Goal: Navigation & Orientation: Find specific page/section

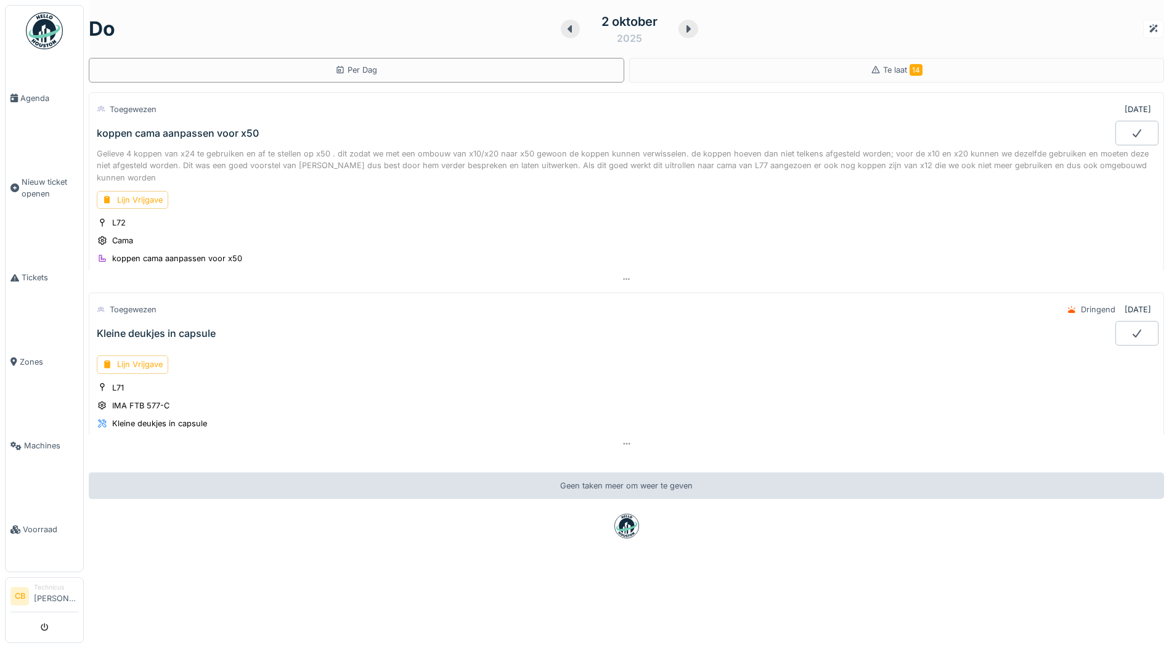
click at [42, 27] on img at bounding box center [44, 30] width 37 height 37
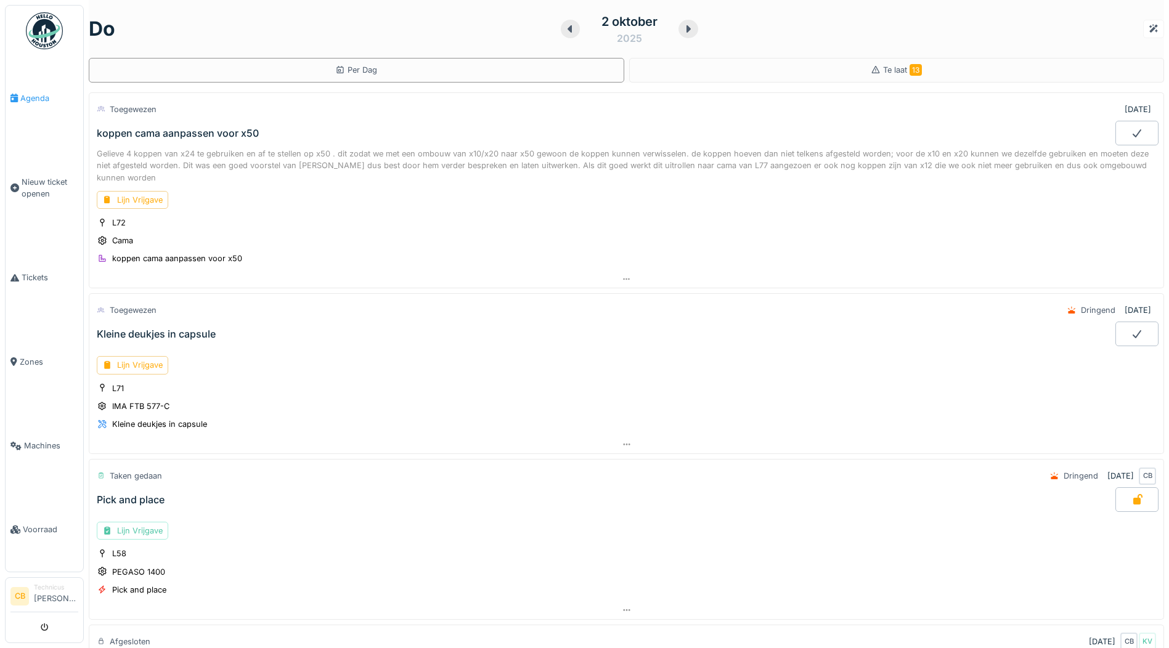
click at [38, 92] on span "Agenda" at bounding box center [49, 98] width 58 height 12
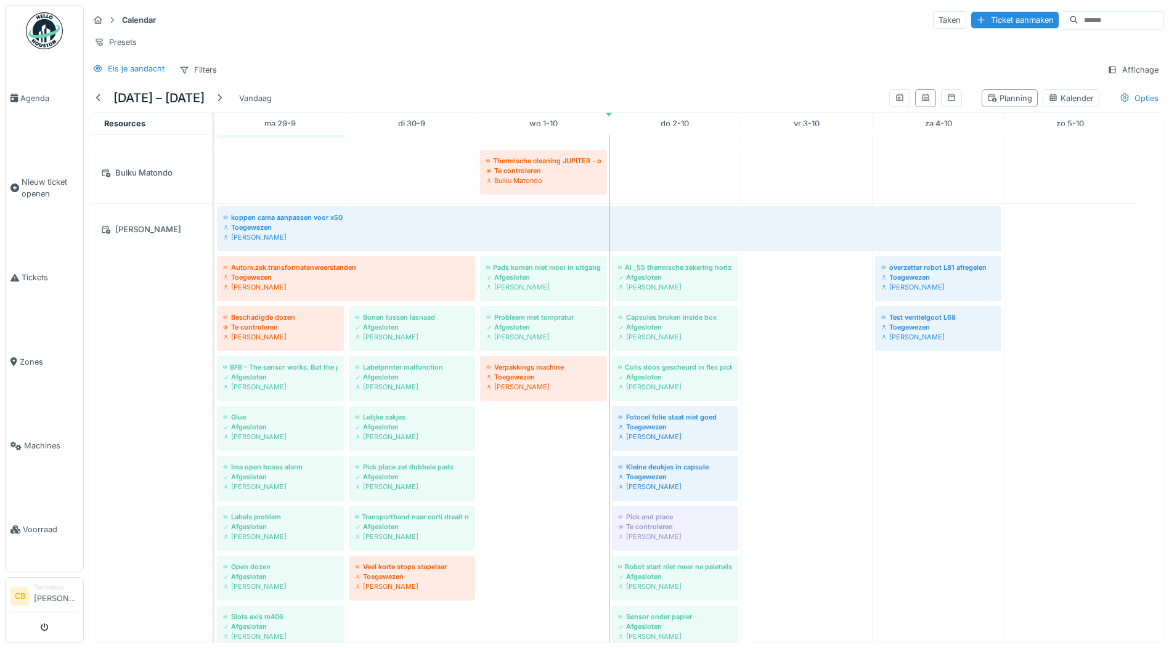
scroll to position [724, 0]
